Goal: Obtain resource: Download file/media

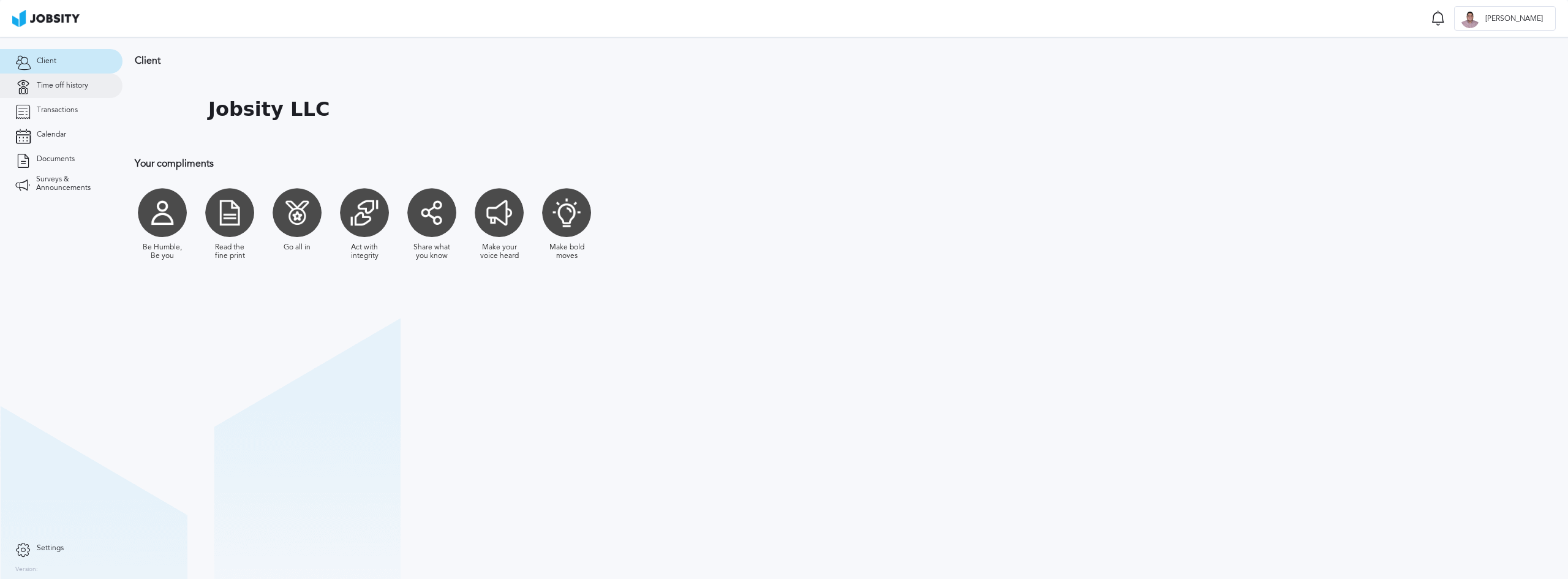
click at [40, 88] on span "Time off history" at bounding box center [62, 85] width 52 height 8
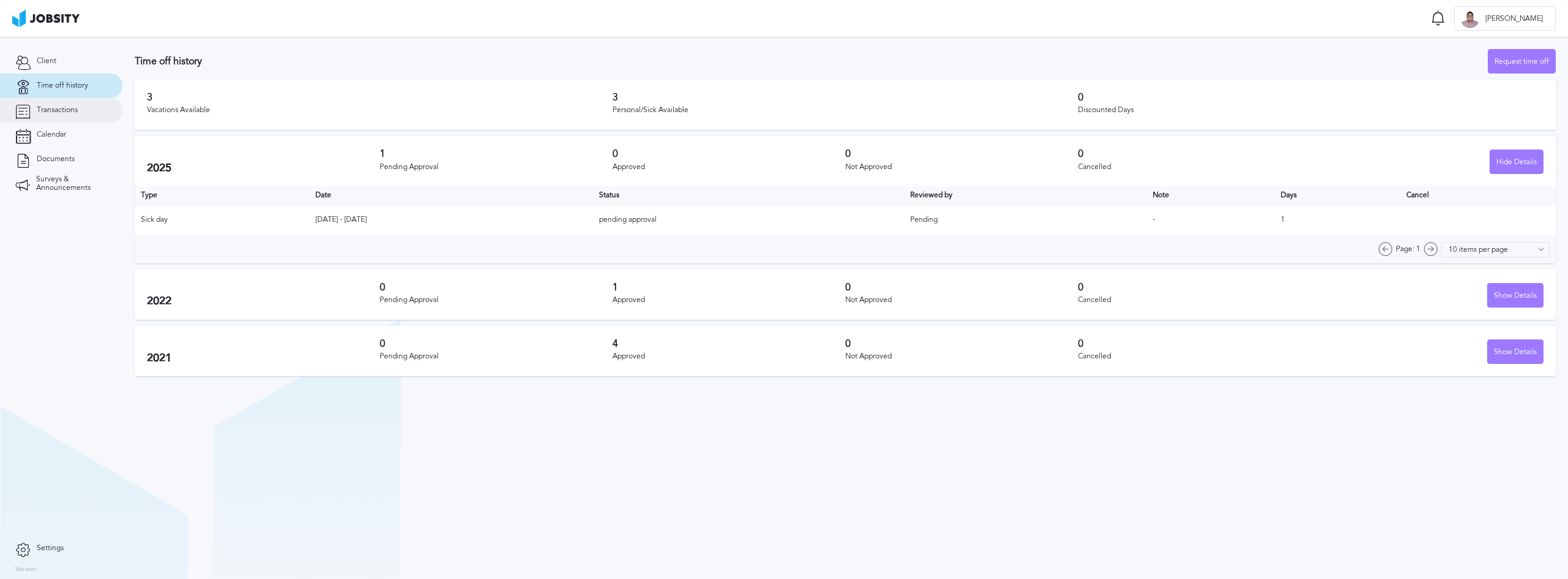
click at [54, 106] on span "Transactions" at bounding box center [57, 110] width 41 height 8
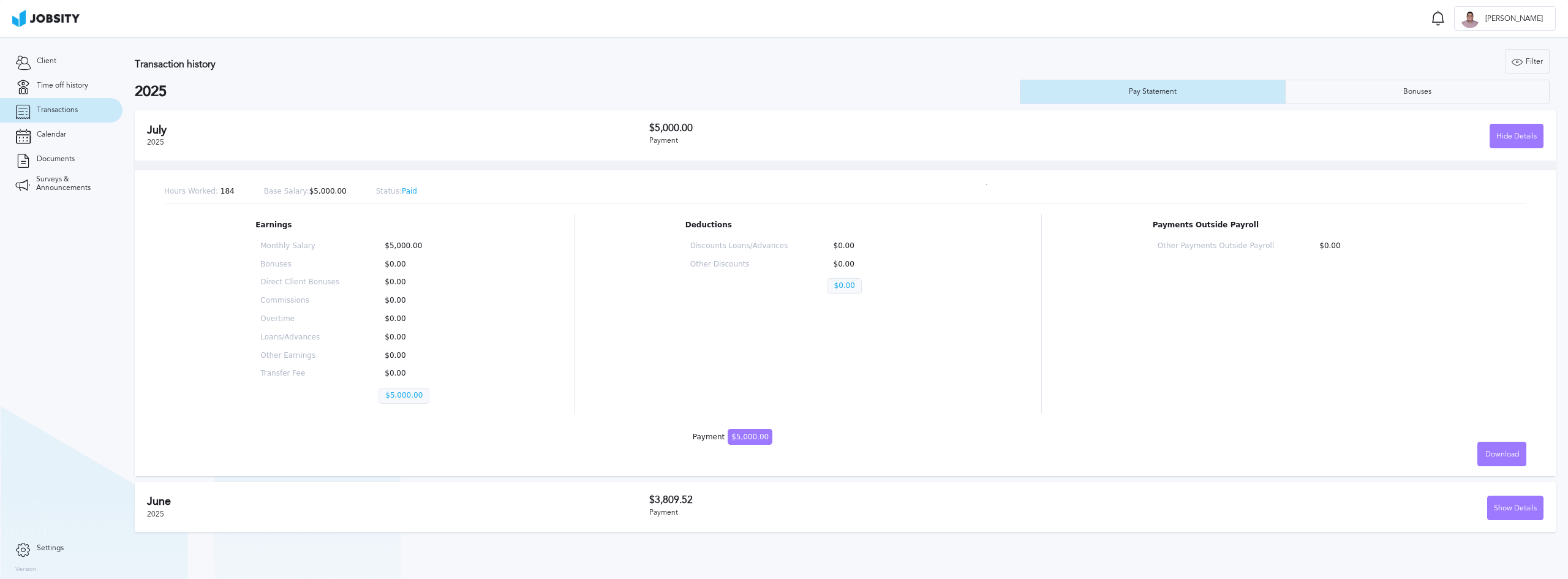
click at [422, 137] on div "[DATE]" at bounding box center [398, 136] width 502 height 24
click at [1393, 95] on div "Bonuses" at bounding box center [1418, 92] width 264 height 25
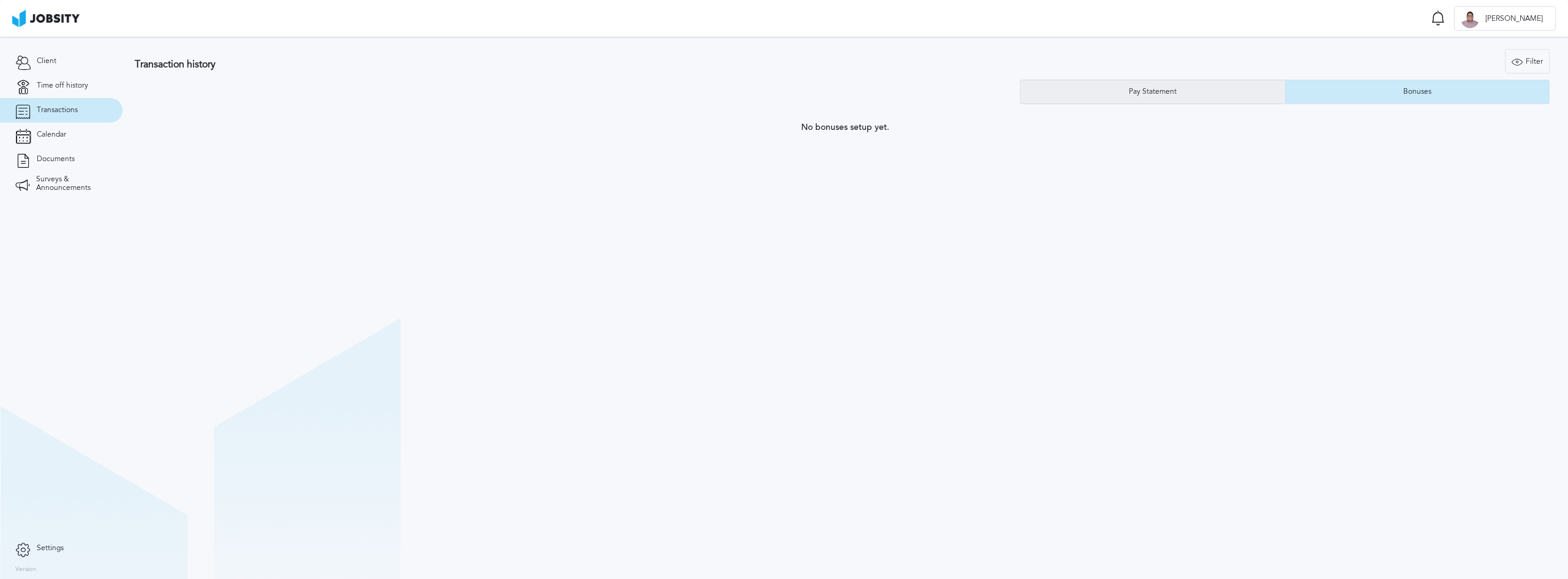
click at [1160, 93] on div "Pay Statement" at bounding box center [1152, 92] width 60 height 8
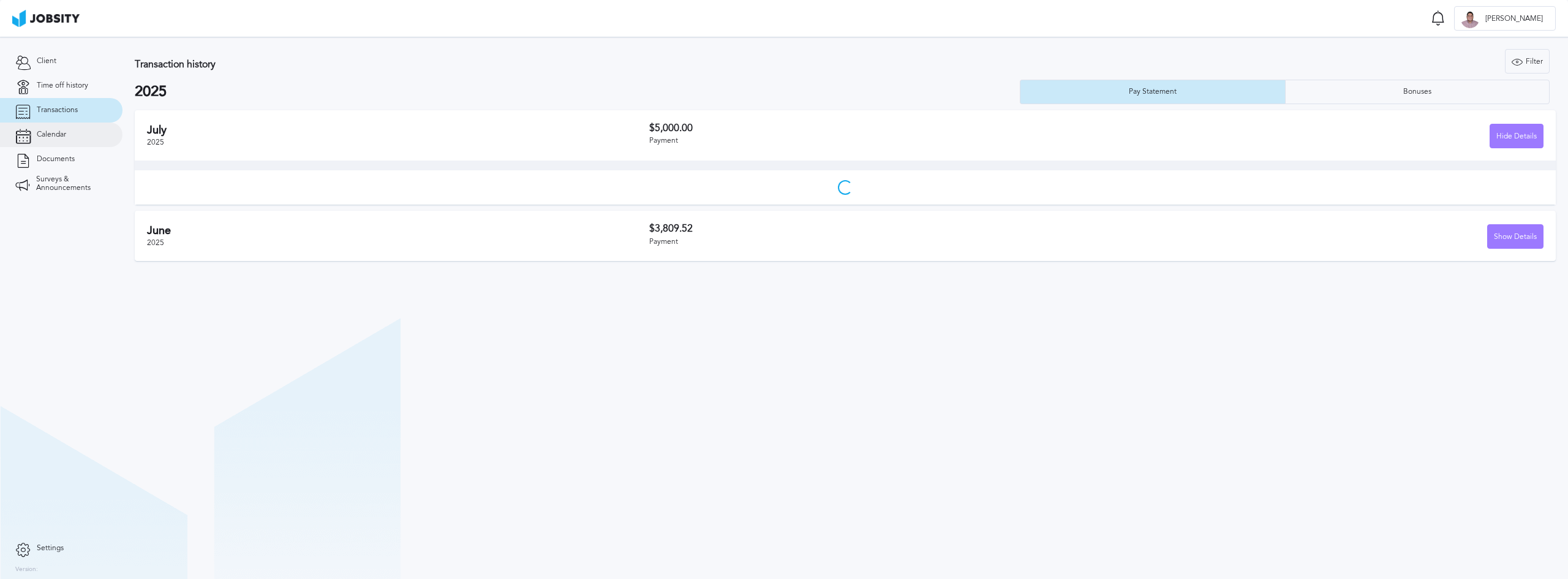
click at [81, 132] on link "Calendar" at bounding box center [61, 135] width 123 height 25
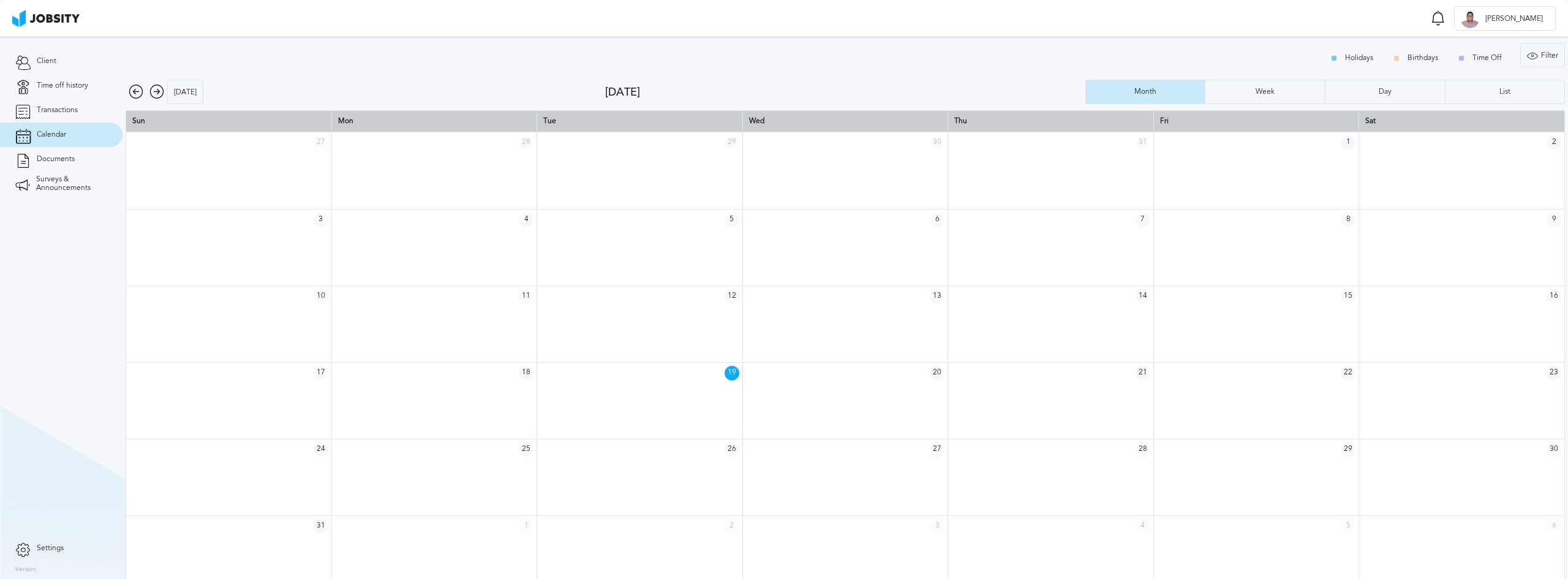
click at [155, 90] on icon at bounding box center [157, 92] width 15 height 15
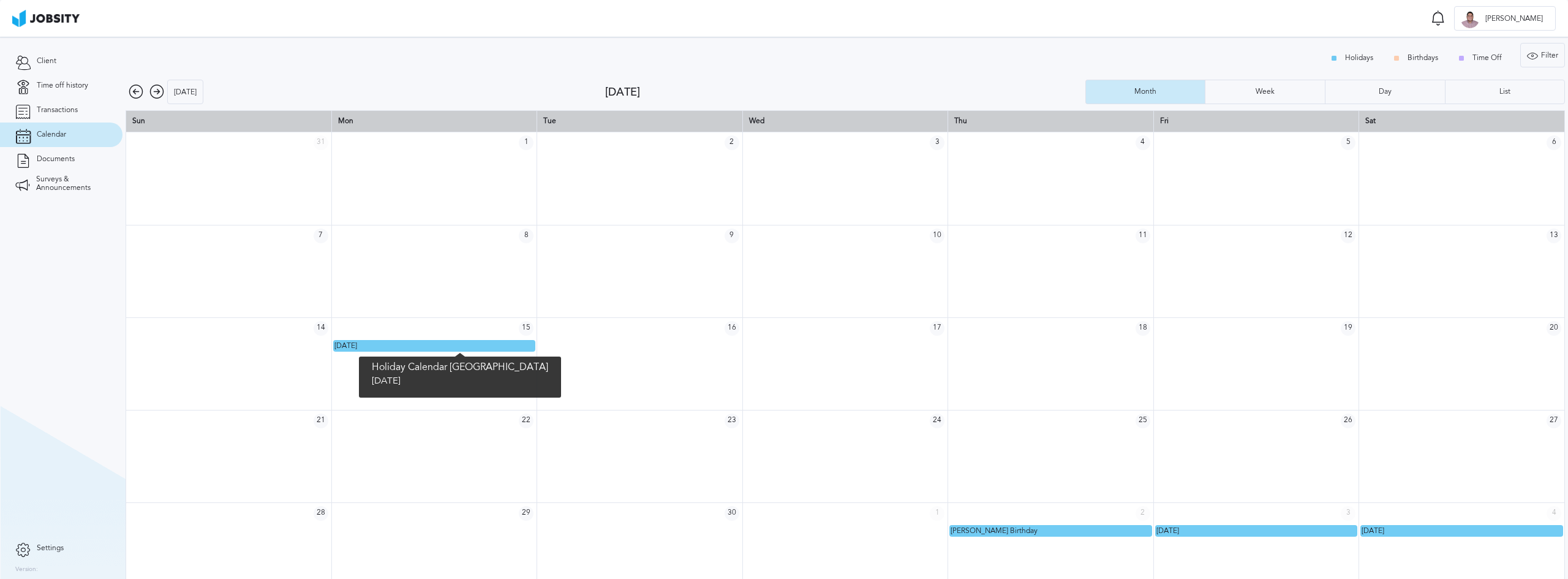
click at [468, 345] on div "[DATE]" at bounding box center [434, 346] width 200 height 11
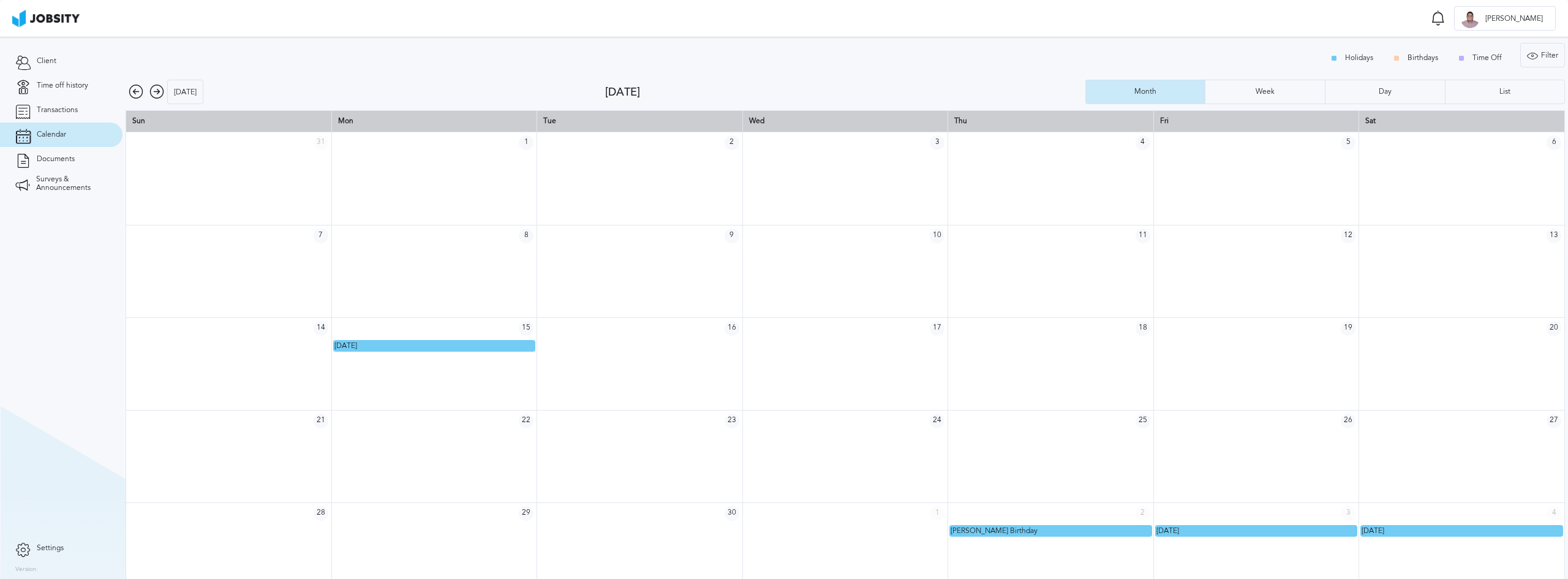
drag, startPoint x: 387, startPoint y: 343, endPoint x: 862, endPoint y: 527, distance: 509.4
click at [862, 527] on div "31 1 2 3 4 5 6 7 8 9 10 11 12 13 14 15 16 17 18 19 20 [DATE] 21 22 23 24 25 26 …" at bounding box center [845, 363] width 1438 height 462
click at [862, 527] on td at bounding box center [845, 530] width 205 height 13
click at [156, 99] on icon at bounding box center [157, 92] width 15 height 15
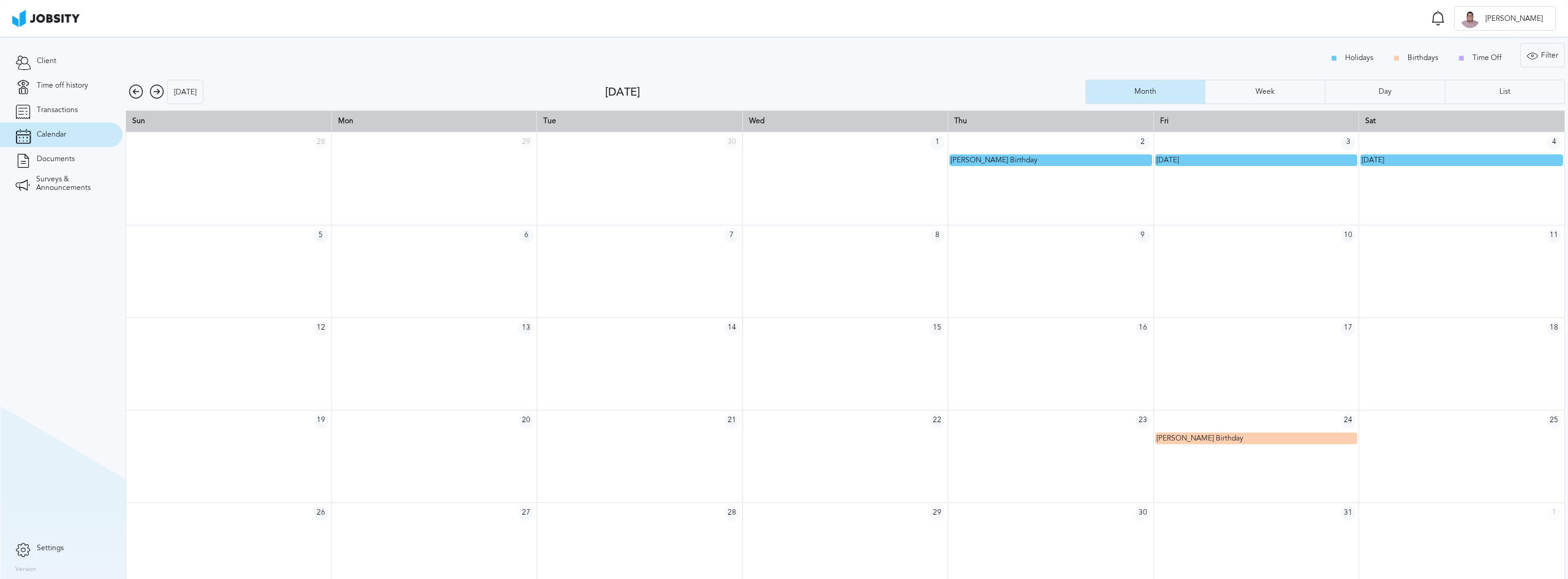
click at [138, 92] on icon at bounding box center [135, 92] width 15 height 15
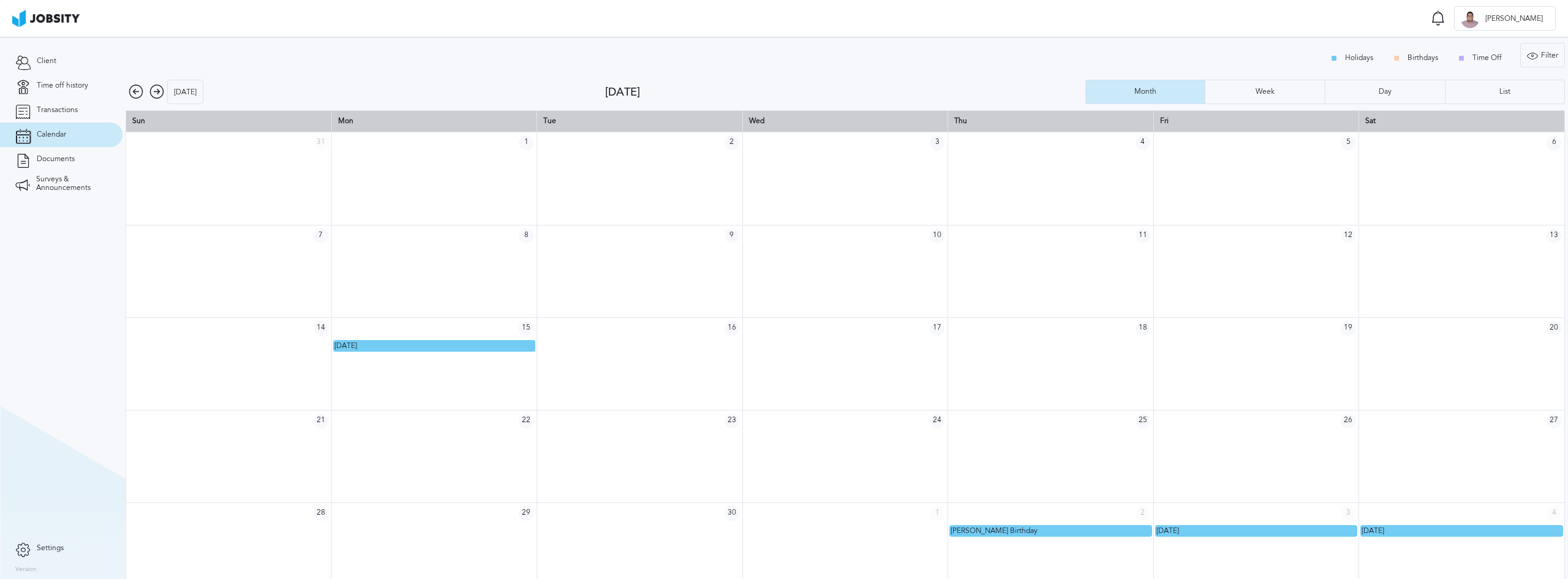
click at [797, 54] on div "Holidays Birthdays Time Off Filter Type Holidays Birthdays Time Off Apply" at bounding box center [845, 58] width 1440 height 30
click at [1469, 57] on div "Holidays Birthdays Time Off" at bounding box center [1418, 58] width 191 height 25
click at [1460, 83] on div "List" at bounding box center [1504, 92] width 119 height 25
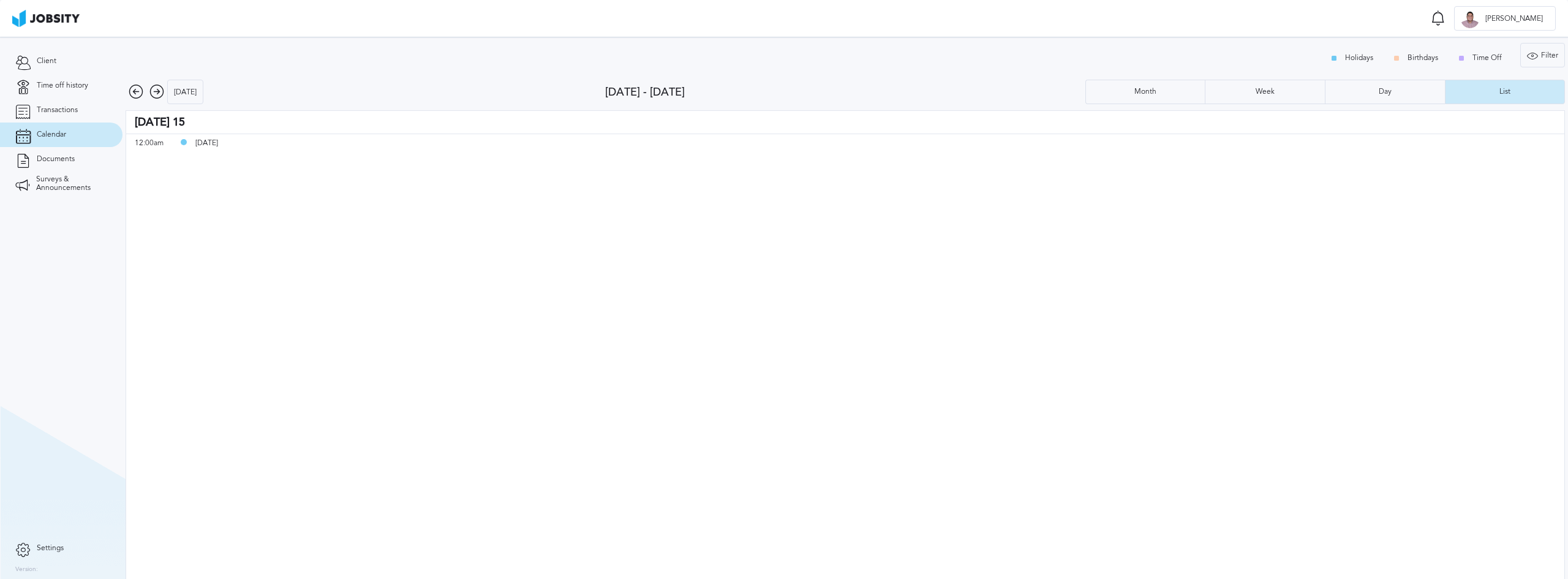
click at [155, 94] on icon at bounding box center [157, 92] width 15 height 15
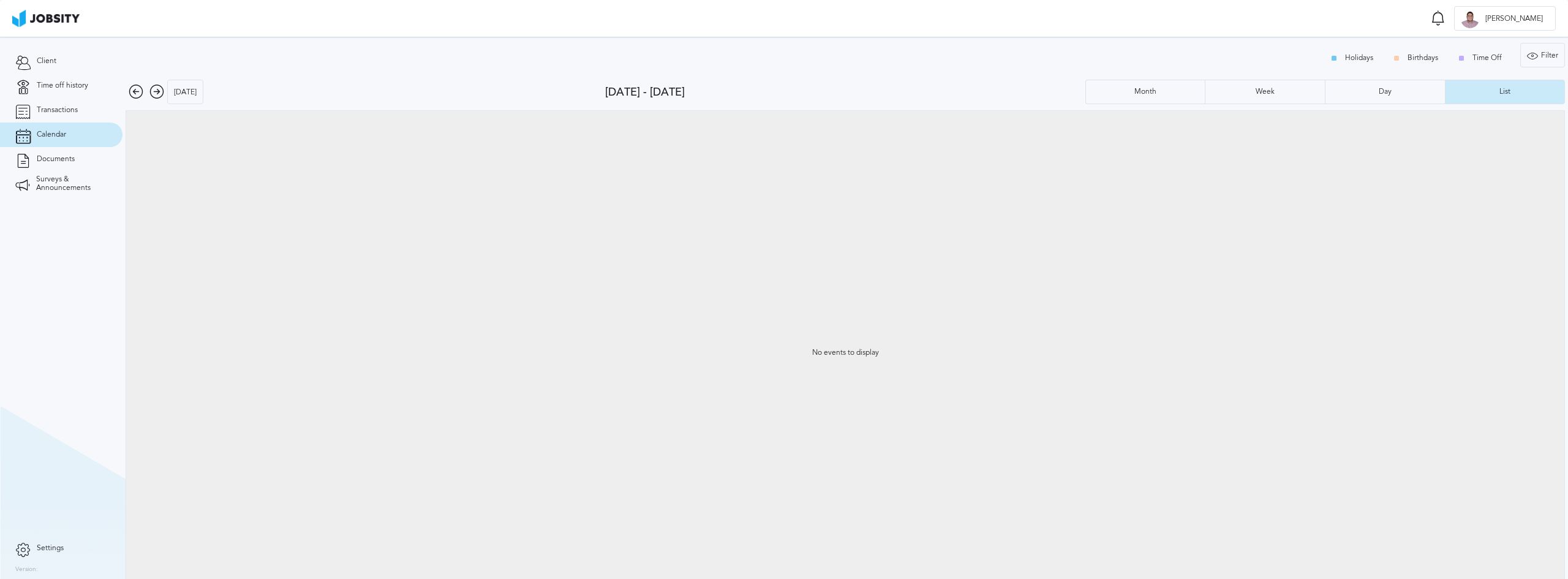
click at [138, 90] on icon at bounding box center [135, 92] width 15 height 15
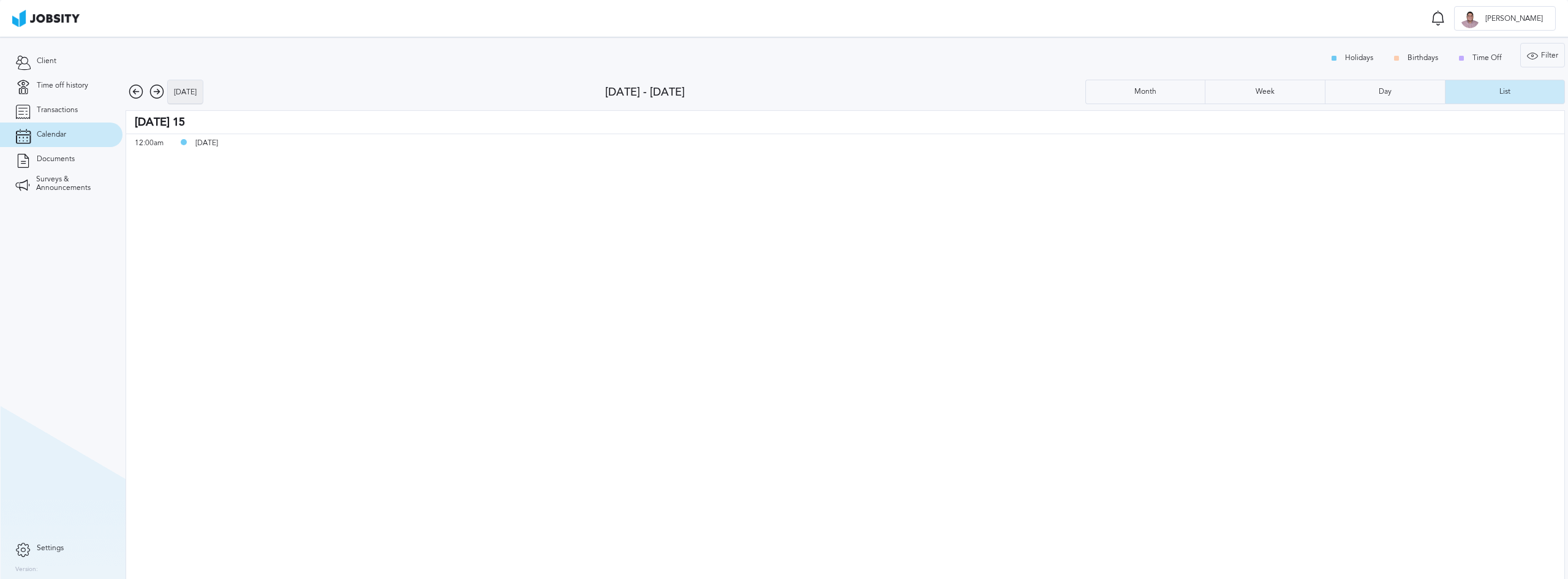
click at [189, 87] on div "[DATE]" at bounding box center [185, 92] width 35 height 25
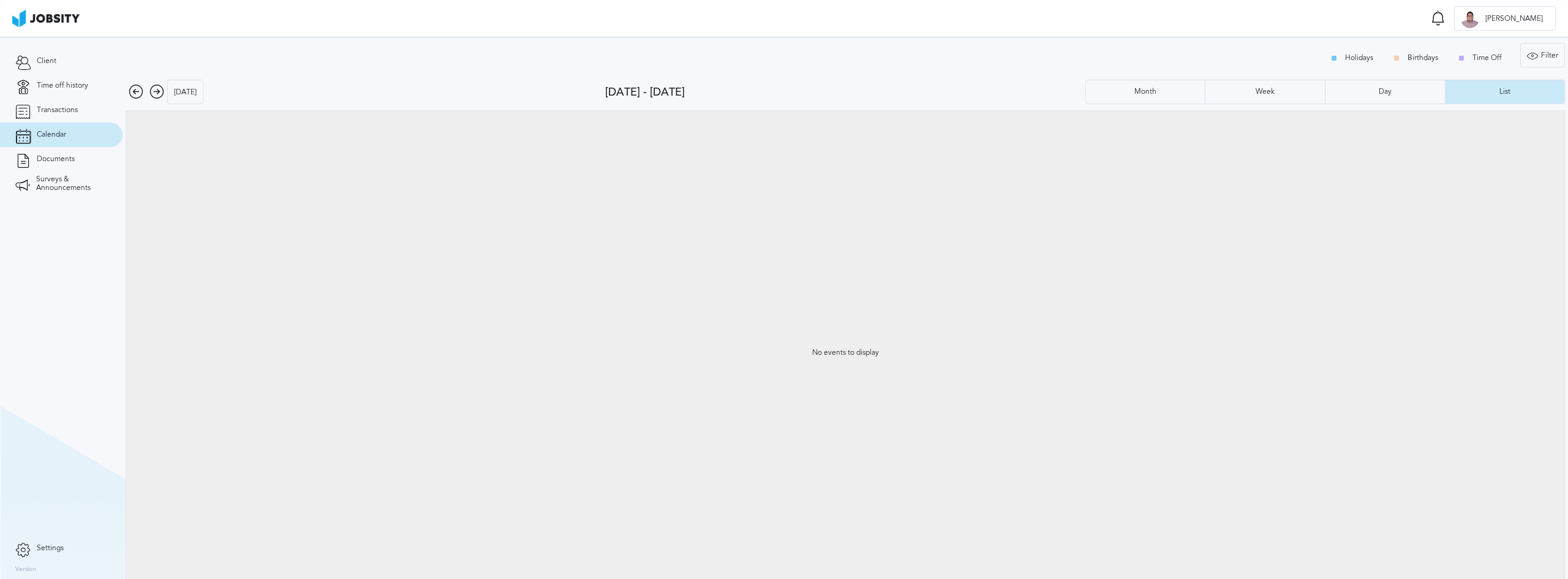
click at [133, 92] on icon at bounding box center [135, 92] width 15 height 15
click at [81, 170] on link "Documents" at bounding box center [61, 159] width 123 height 25
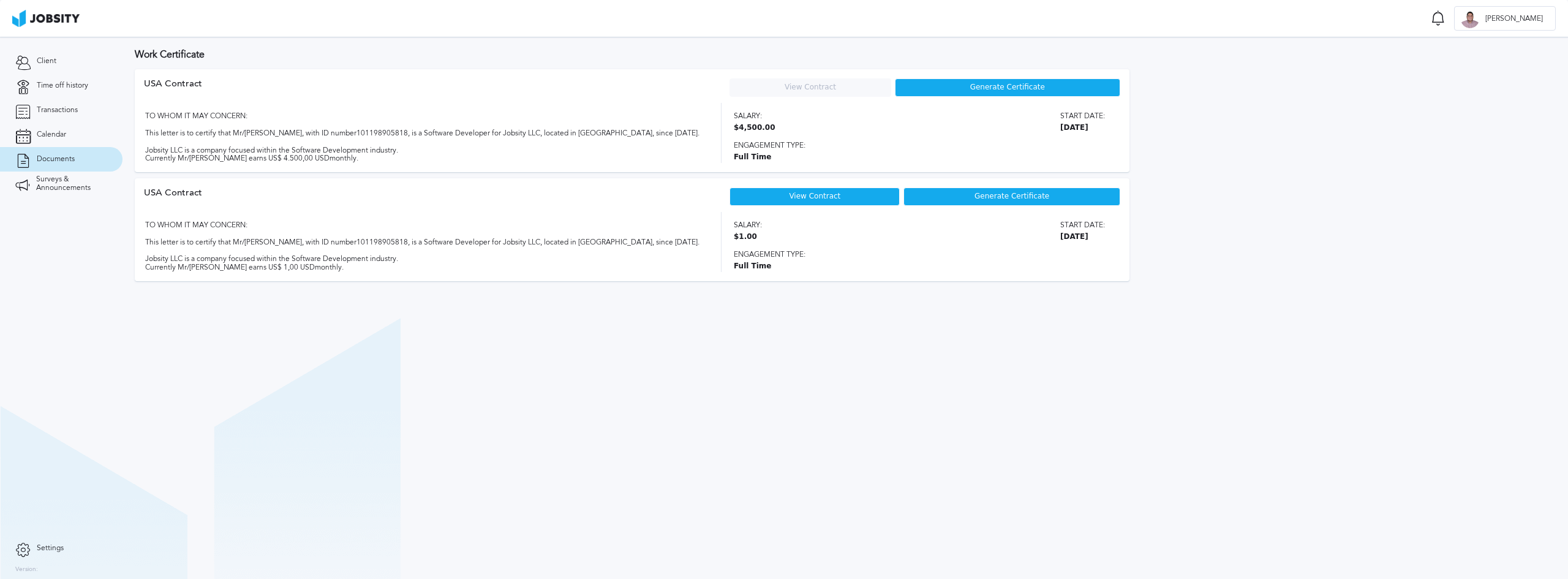
click at [342, 239] on div "TO WHOM IT MAY CONCERN: This letter is to certify that Mr/[PERSON_NAME], with I…" at bounding box center [421, 241] width 555 height 60
click at [312, 119] on div "TO WHOM IT MAY CONCERN: This letter is to certify that Mr/[PERSON_NAME], with I…" at bounding box center [421, 133] width 555 height 60
click at [529, 227] on div "TO WHOM IT MAY CONCERN: This letter is to certify that Mr/[PERSON_NAME], with I…" at bounding box center [421, 241] width 555 height 60
drag, startPoint x: 244, startPoint y: 237, endPoint x: 476, endPoint y: 237, distance: 232.0
click at [476, 237] on div "TO WHOM IT MAY CONCERN: This letter is to certify that Mr/[PERSON_NAME], with I…" at bounding box center [421, 241] width 555 height 60
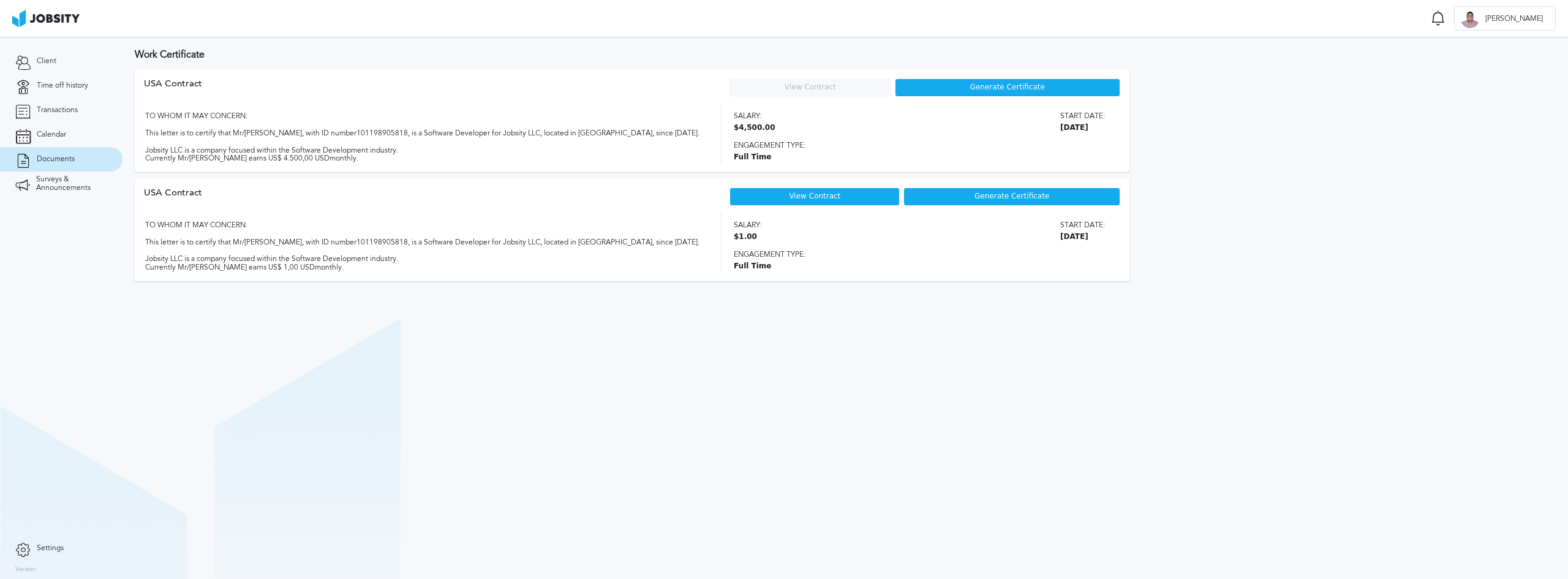
click at [462, 258] on div "TO WHOM IT MAY CONCERN: This letter is to certify that Mr/[PERSON_NAME], with I…" at bounding box center [421, 241] width 555 height 60
click at [349, 269] on div "TO WHOM IT MAY CONCERN: This letter is to certify that Mr/[PERSON_NAME], with I…" at bounding box center [421, 241] width 555 height 60
drag, startPoint x: 152, startPoint y: 253, endPoint x: 308, endPoint y: 256, distance: 156.0
click at [308, 256] on div "TO WHOM IT MAY CONCERN: This letter is to certify that Mr/[PERSON_NAME], with I…" at bounding box center [421, 241] width 555 height 60
click at [336, 261] on div "TO WHOM IT MAY CONCERN: This letter is to certify that Mr/[PERSON_NAME], with I…" at bounding box center [421, 241] width 555 height 60
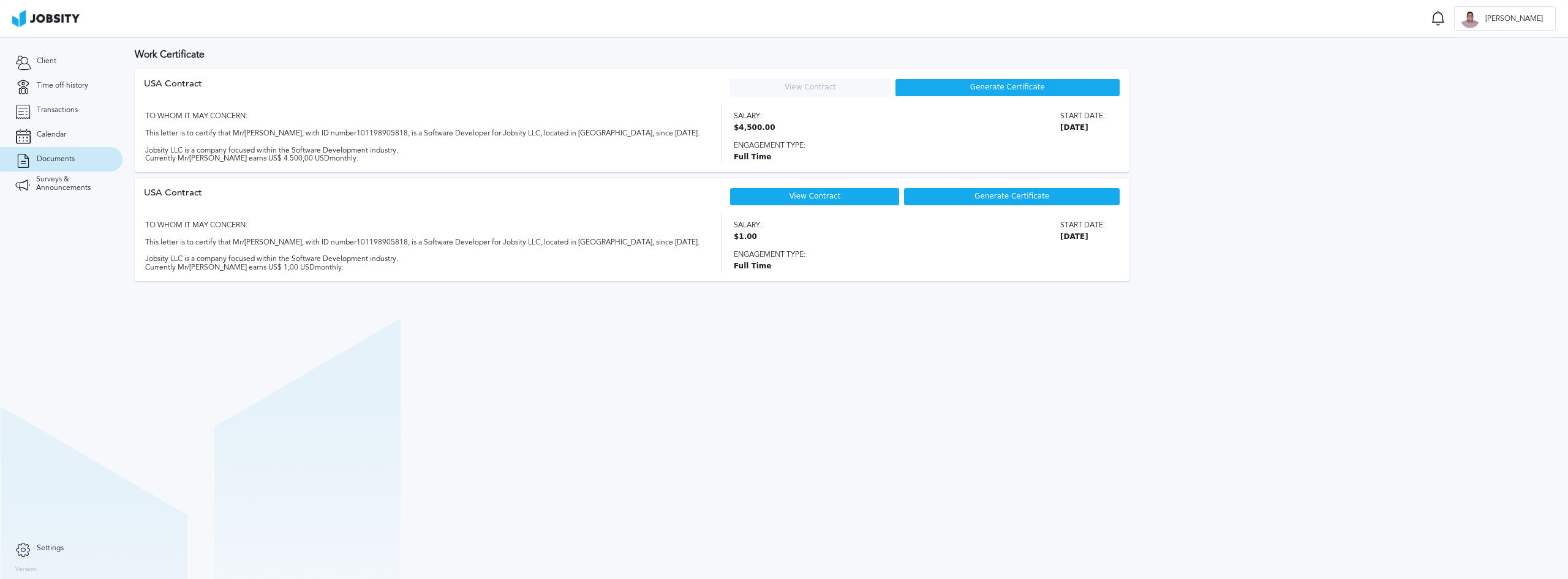
click at [346, 268] on div "TO WHOM IT MAY CONCERN: This letter is to certify that Mr/[PERSON_NAME], with I…" at bounding box center [421, 241] width 555 height 60
click at [860, 195] on div "View Contract" at bounding box center [814, 197] width 170 height 18
click at [846, 199] on div "View Contract" at bounding box center [814, 197] width 170 height 18
click at [1004, 196] on span "Generate Certificate" at bounding box center [1012, 197] width 75 height 8
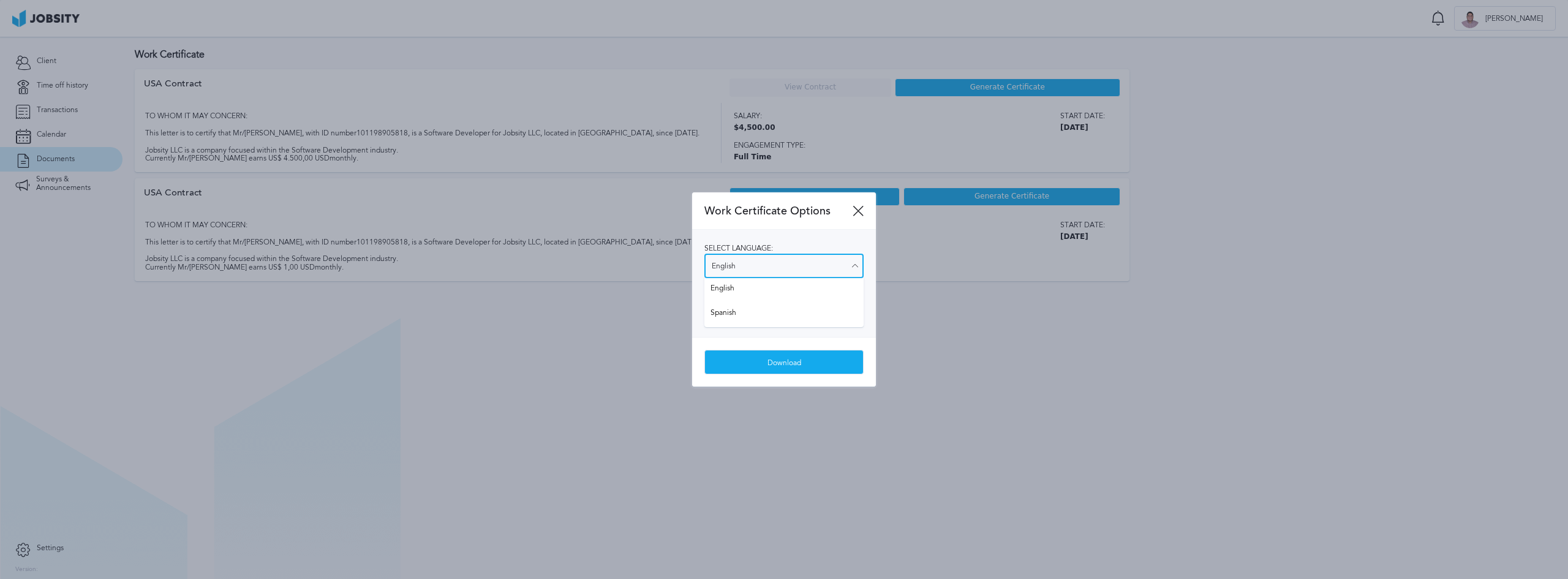
click at [795, 273] on input "English" at bounding box center [784, 265] width 159 height 25
type input "Spanish"
click at [759, 312] on div "Select language: Spanish English Spanish Select salary visibility: Show salary …" at bounding box center [784, 283] width 183 height 107
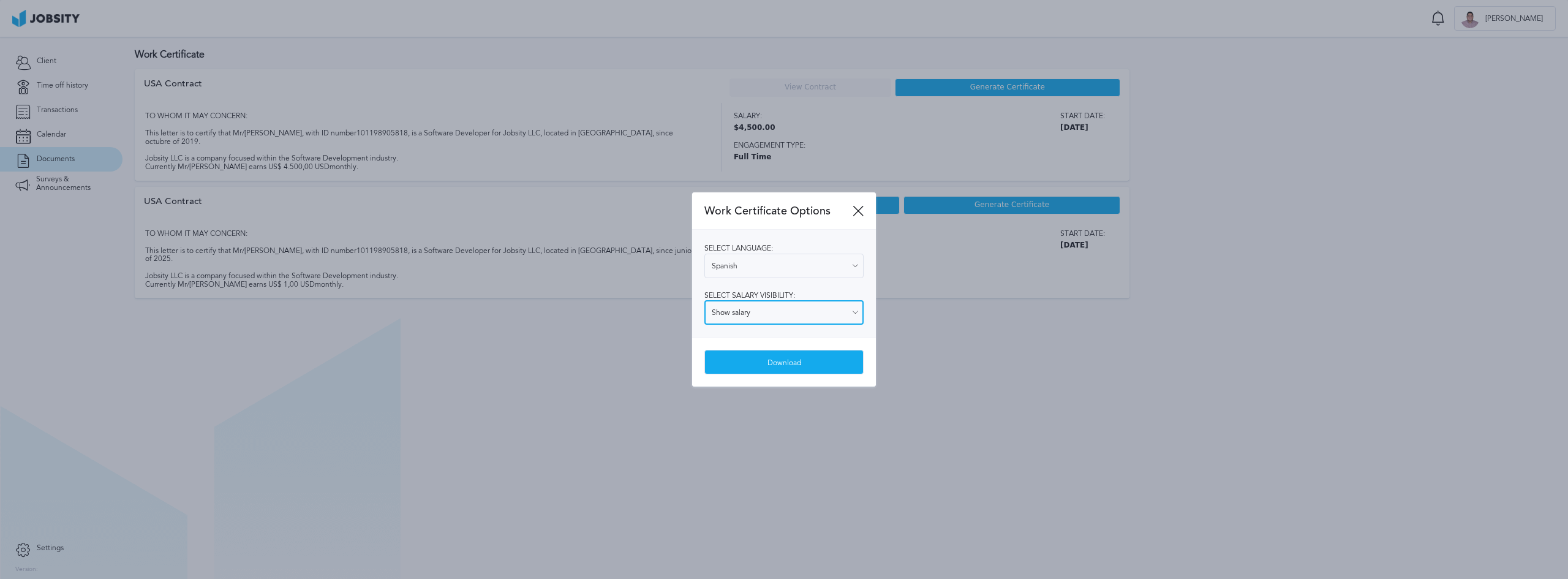
click at [759, 314] on input "Show salary" at bounding box center [784, 312] width 159 height 25
click at [742, 336] on div "Select language: Spanish English Spanish Select salary visibility: Show salary …" at bounding box center [784, 283] width 183 height 107
click at [763, 365] on div "Download" at bounding box center [784, 362] width 158 height 25
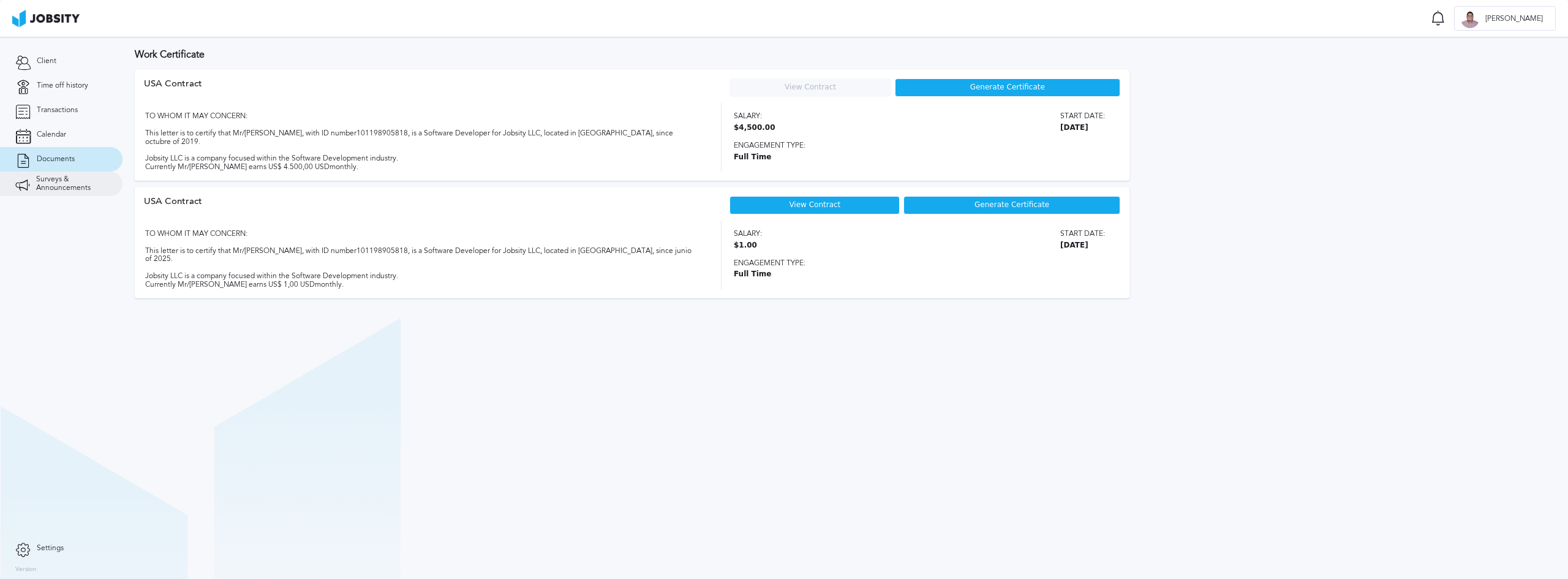
click at [59, 180] on span "Surveys & Announcements" at bounding box center [71, 184] width 71 height 17
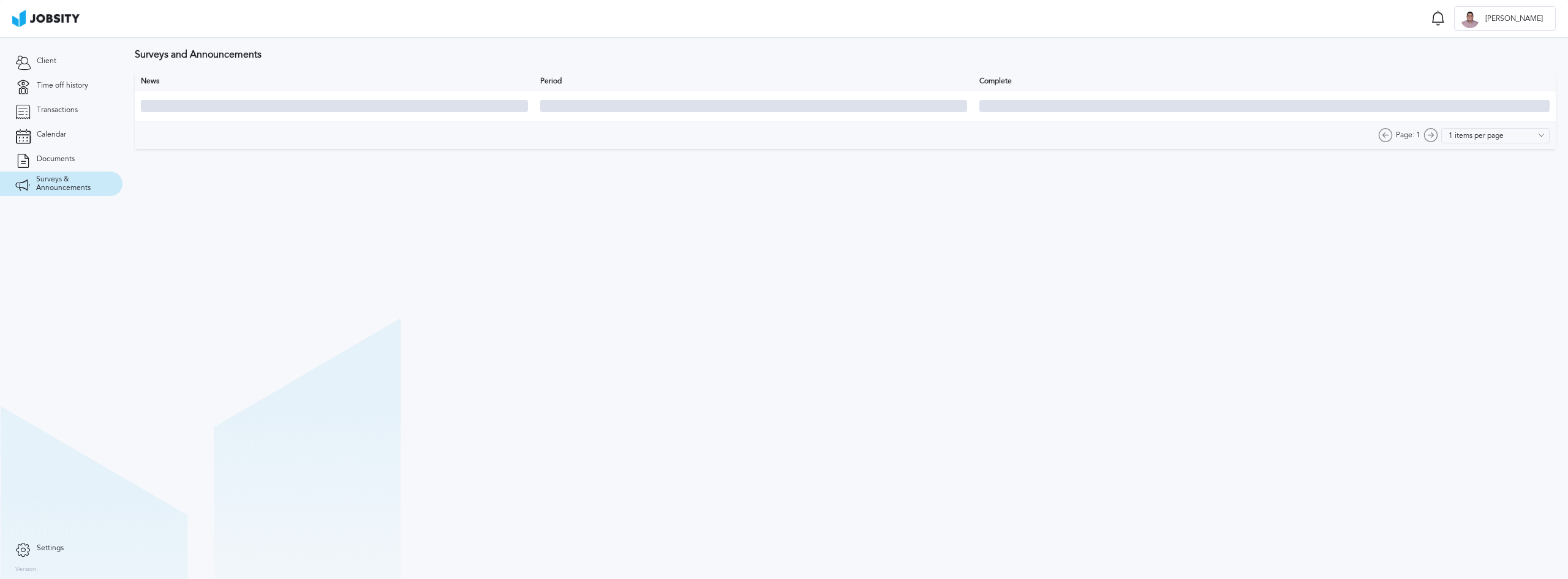
type input "10 items per page"
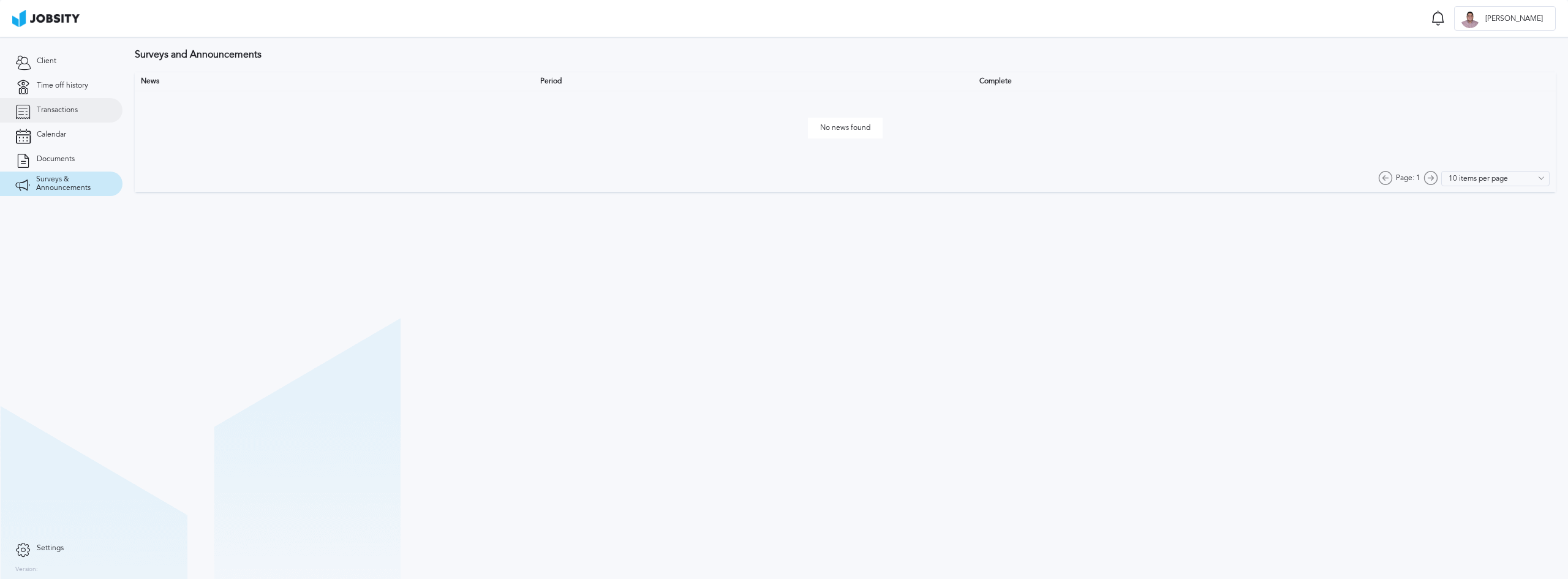
click at [66, 120] on link "Transactions" at bounding box center [61, 110] width 123 height 25
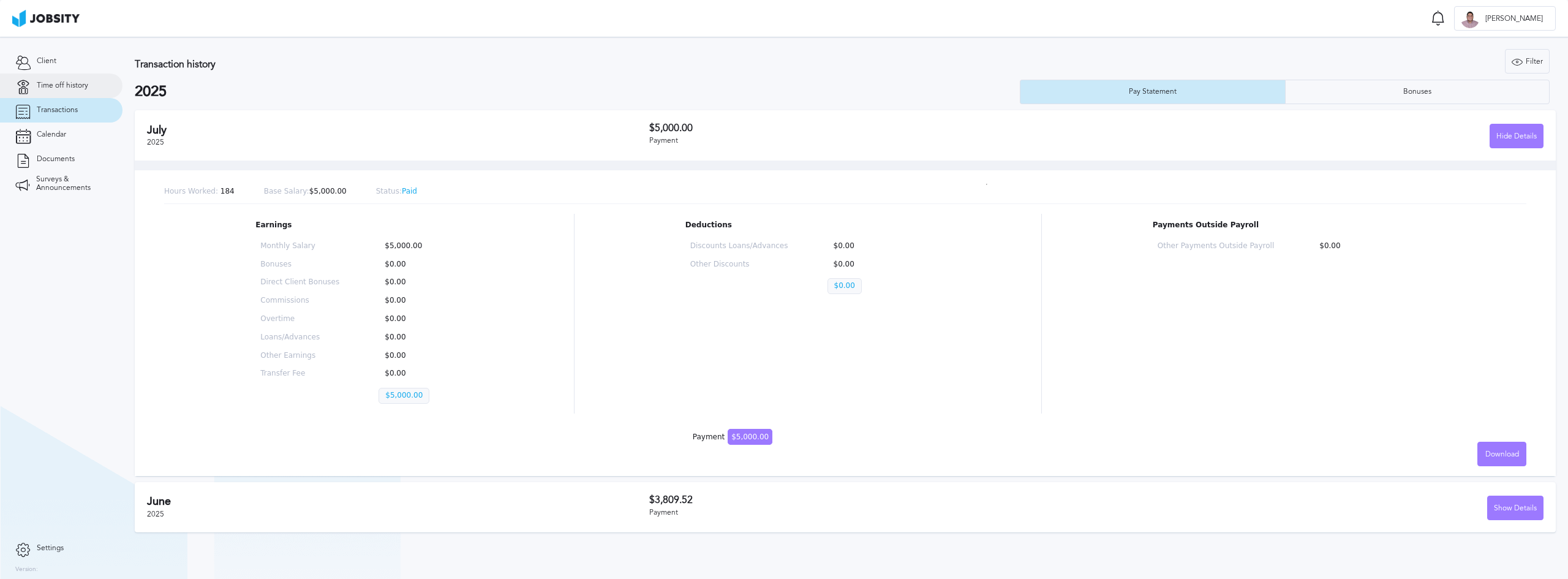
click at [54, 85] on span "Time off history" at bounding box center [62, 85] width 52 height 8
